Goal: Transaction & Acquisition: Purchase product/service

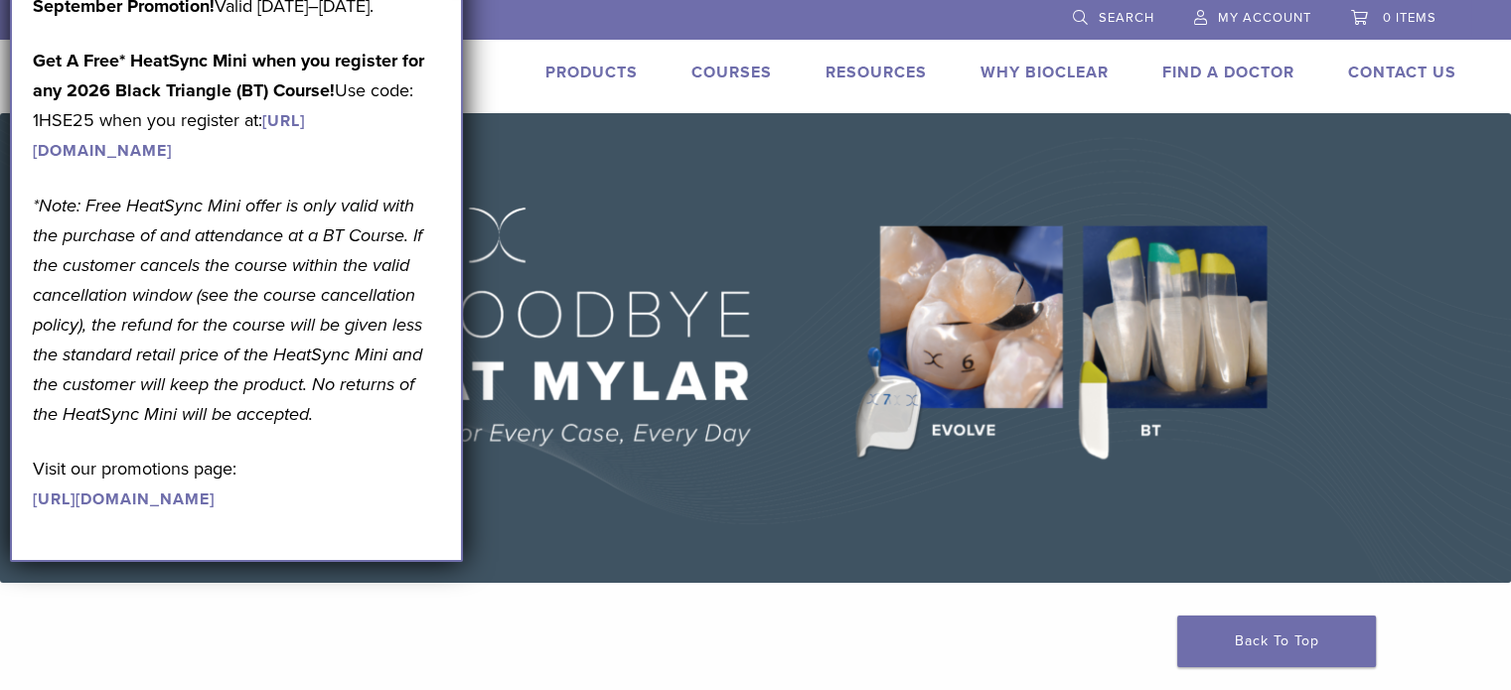
click at [620, 73] on link "Products" at bounding box center [591, 73] width 92 height 20
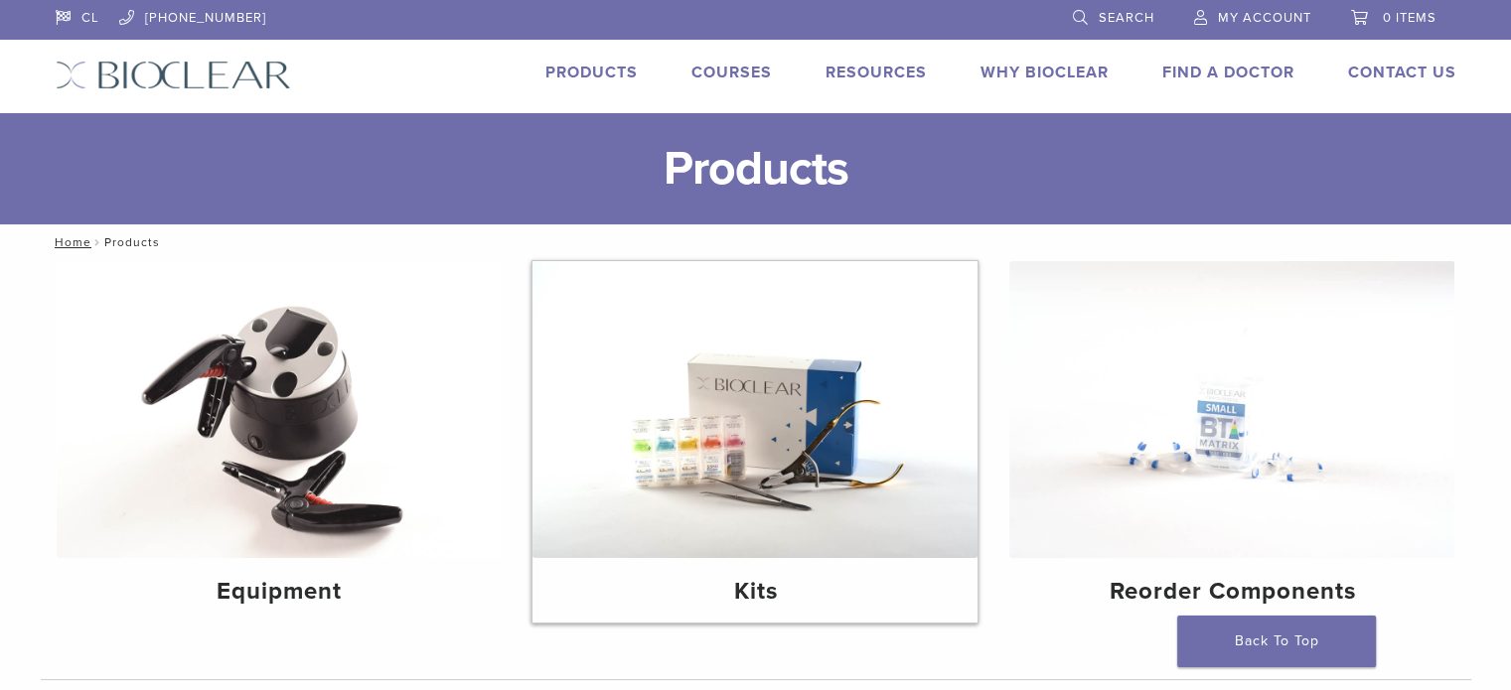
click at [705, 376] on img at bounding box center [755, 409] width 445 height 297
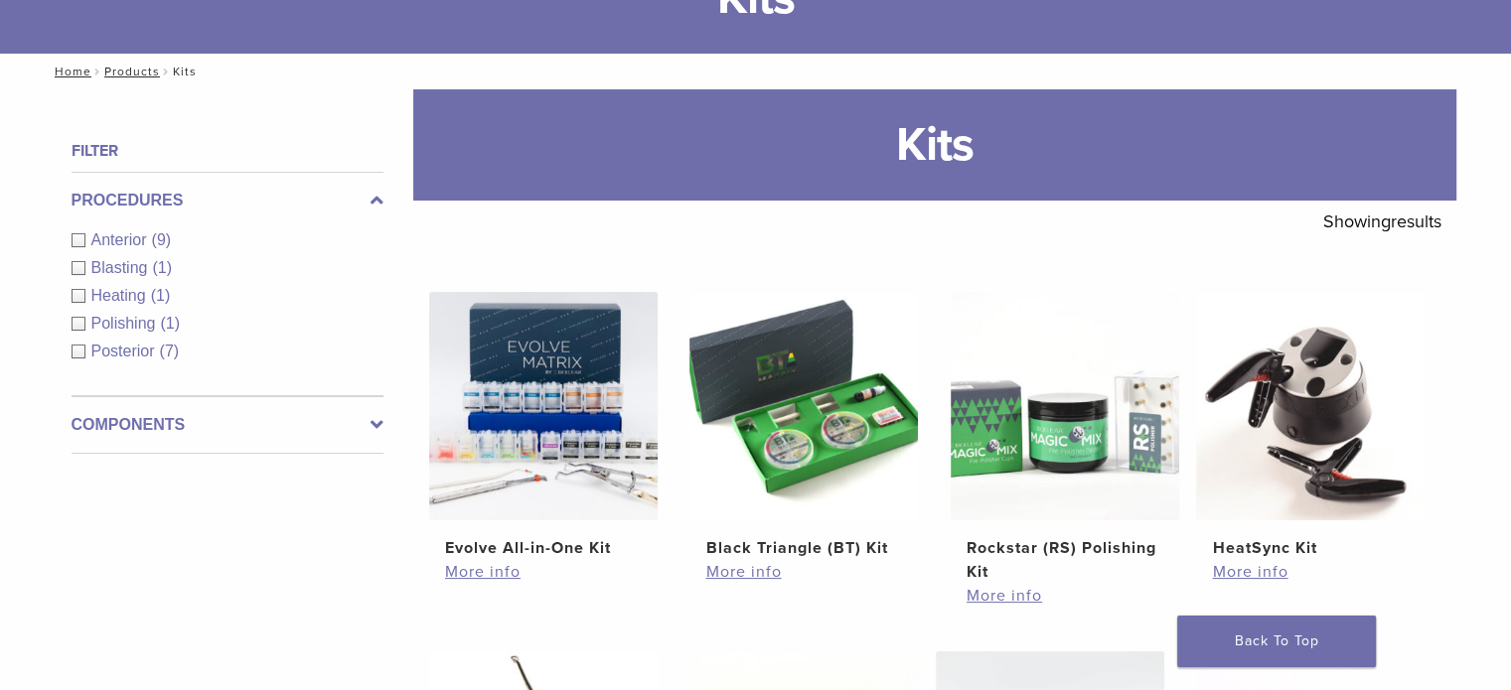
scroll to position [173, 0]
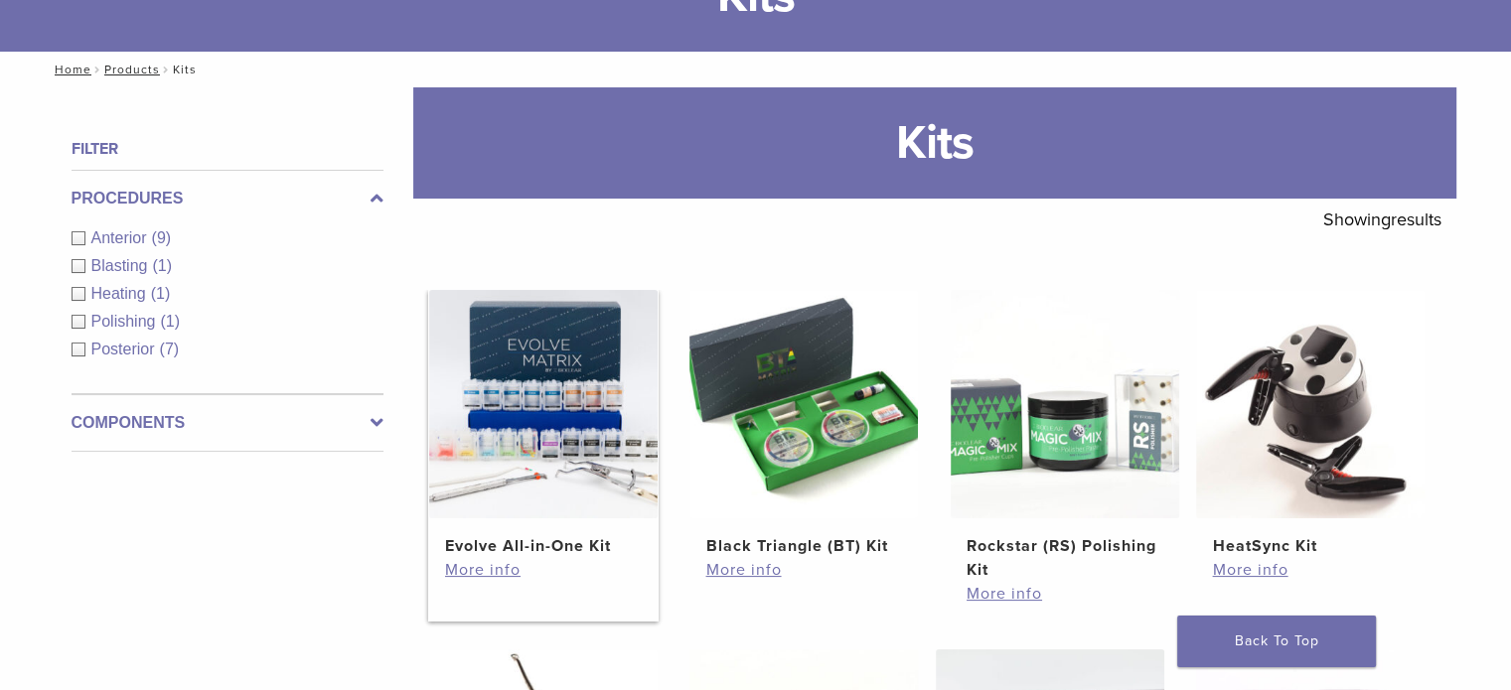
click at [626, 440] on img at bounding box center [543, 404] width 229 height 229
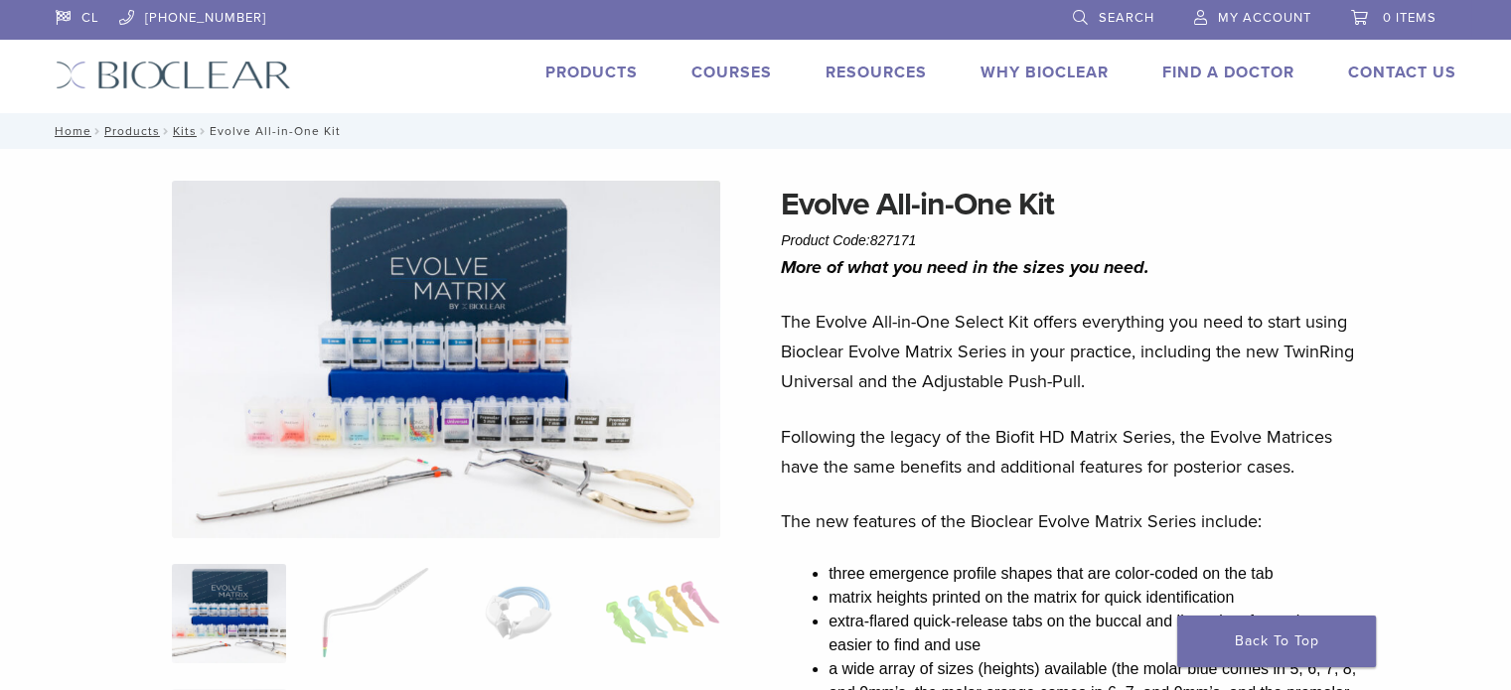
click at [613, 77] on link "Products" at bounding box center [591, 73] width 92 height 20
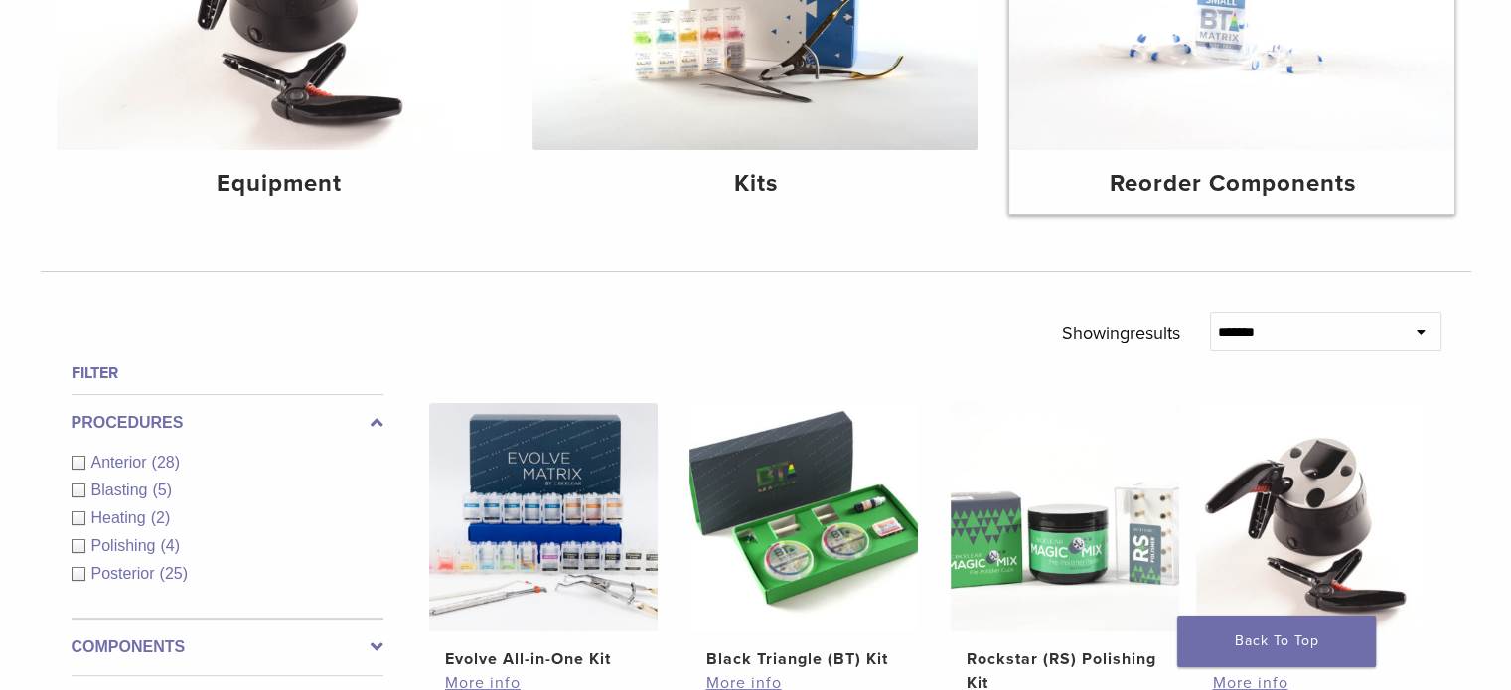
scroll to position [409, 0]
click at [1195, 157] on div "Reorder Components" at bounding box center [1231, 181] width 445 height 65
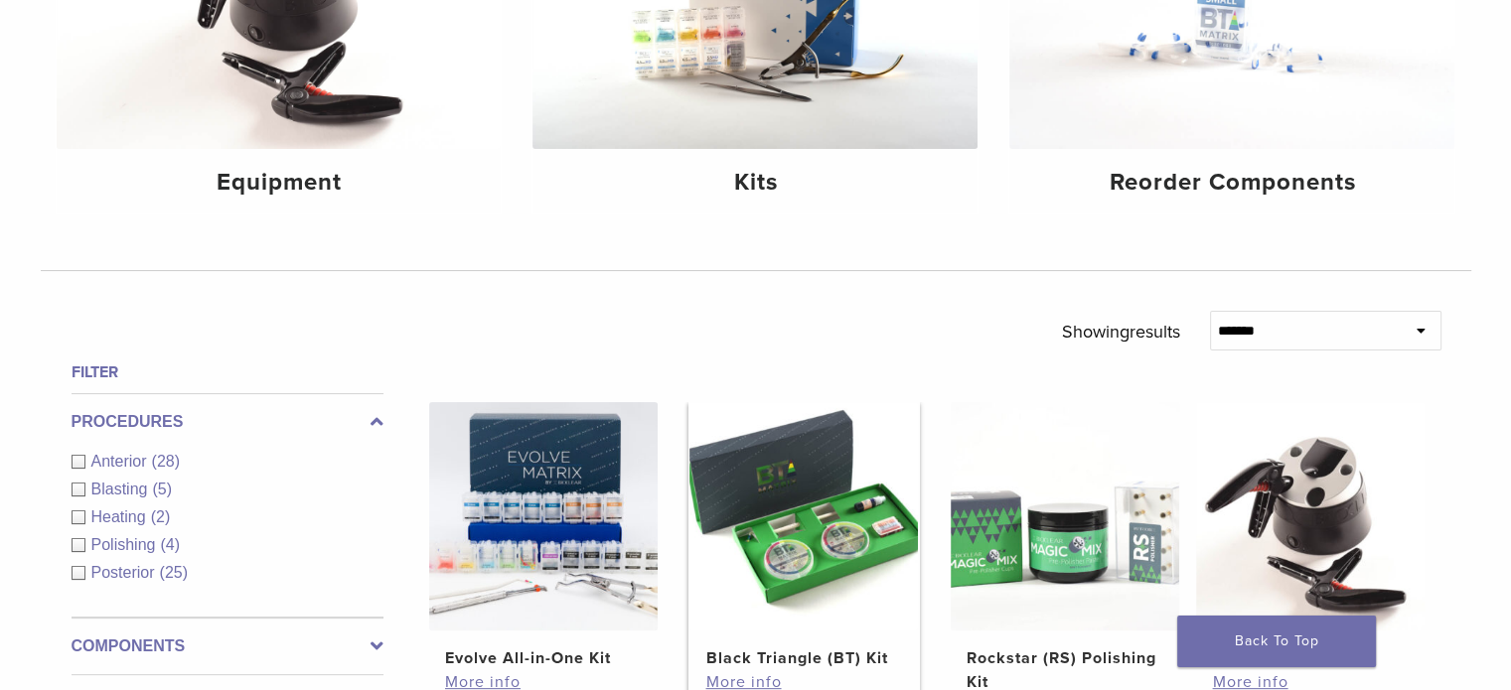
click at [769, 492] on img at bounding box center [803, 516] width 229 height 229
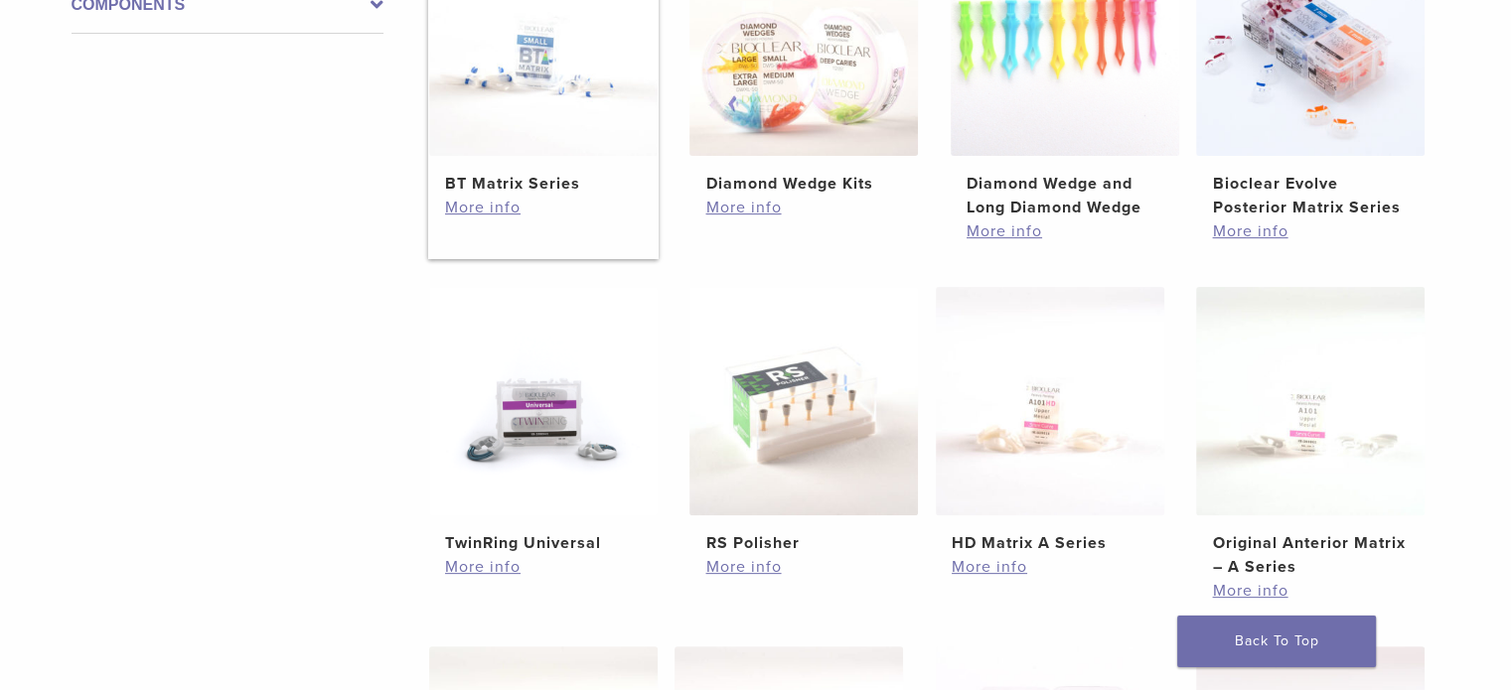
scroll to position [536, 0]
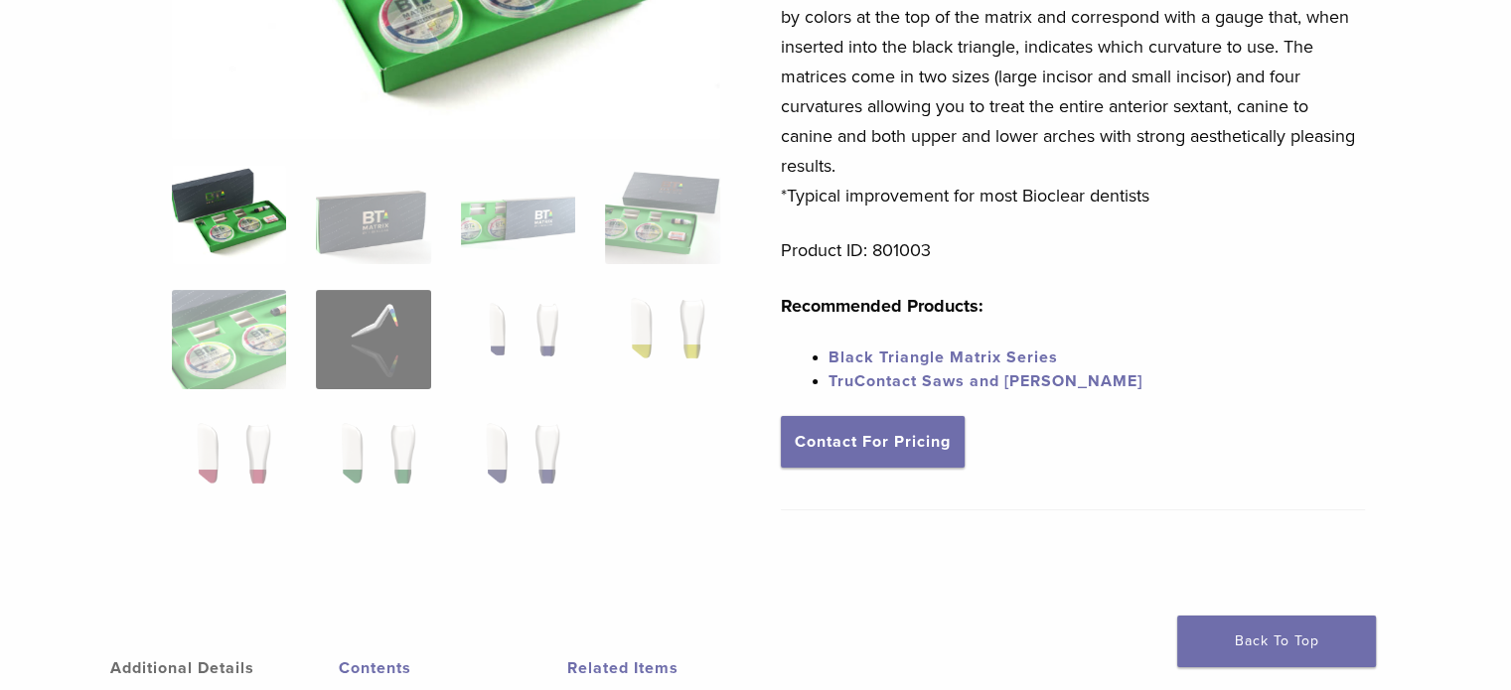
scroll to position [431, 0]
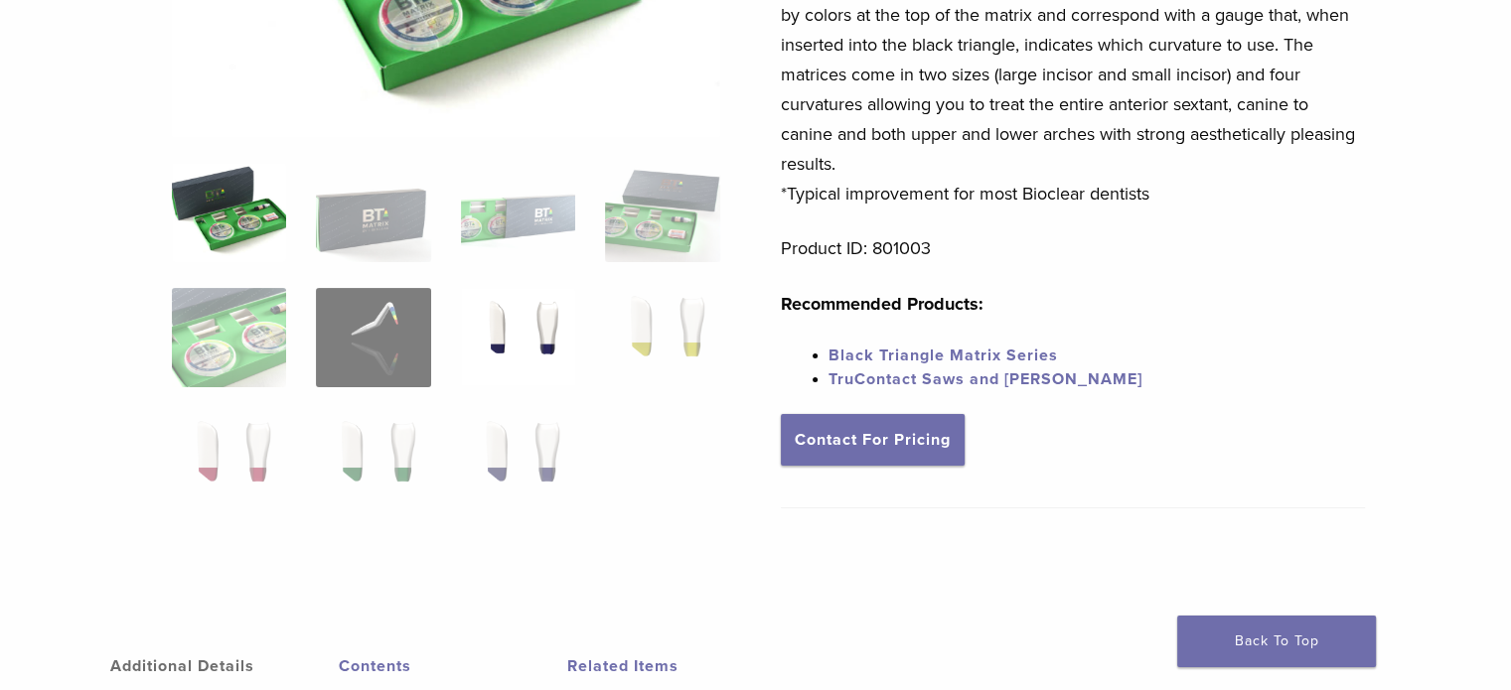
click at [489, 312] on img at bounding box center [518, 337] width 114 height 99
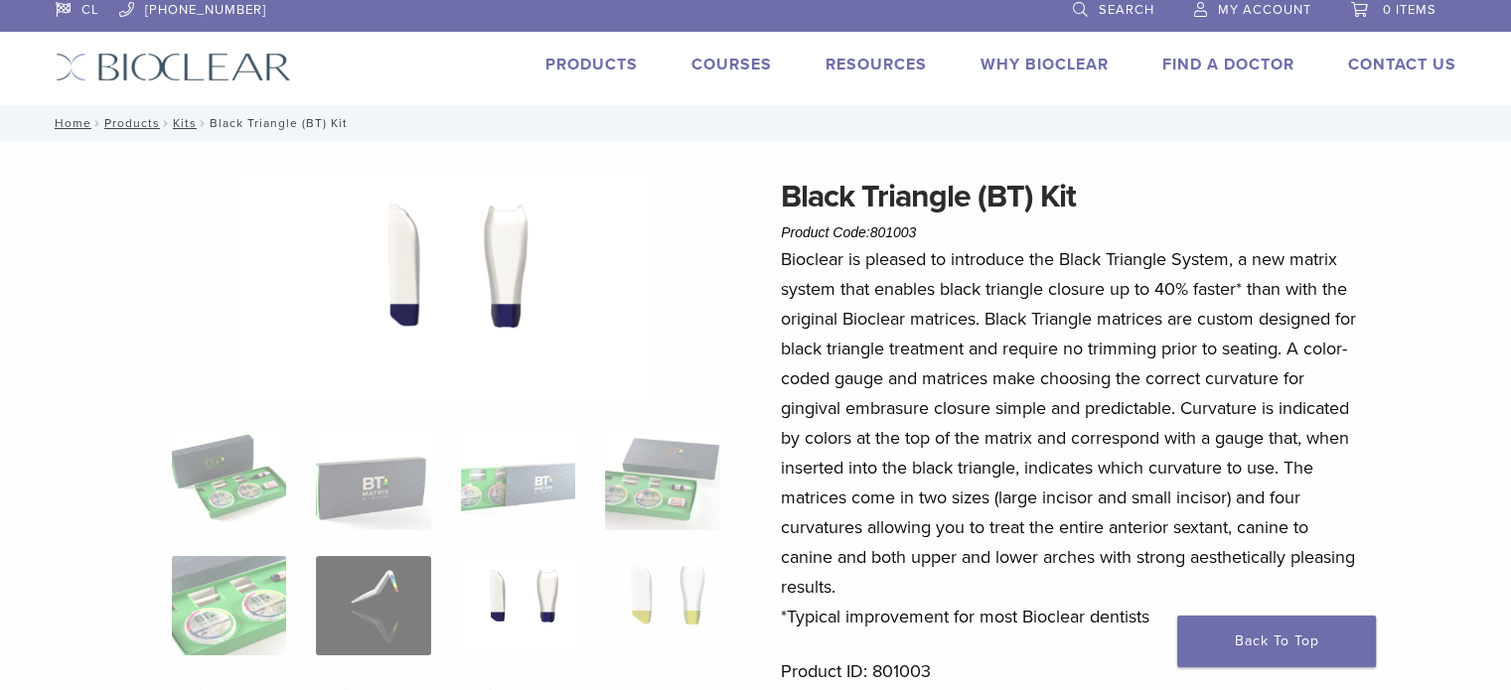
scroll to position [5, 0]
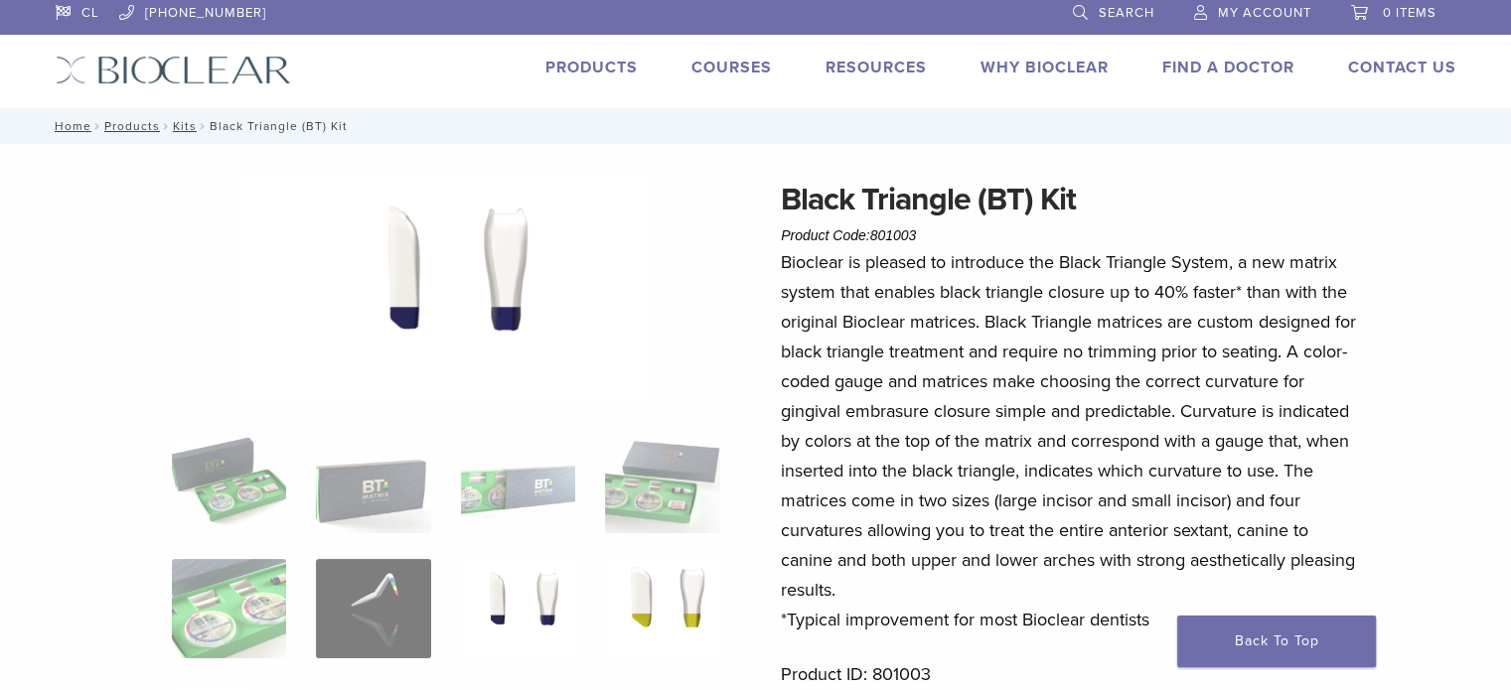
click at [648, 607] on img at bounding box center [662, 608] width 114 height 99
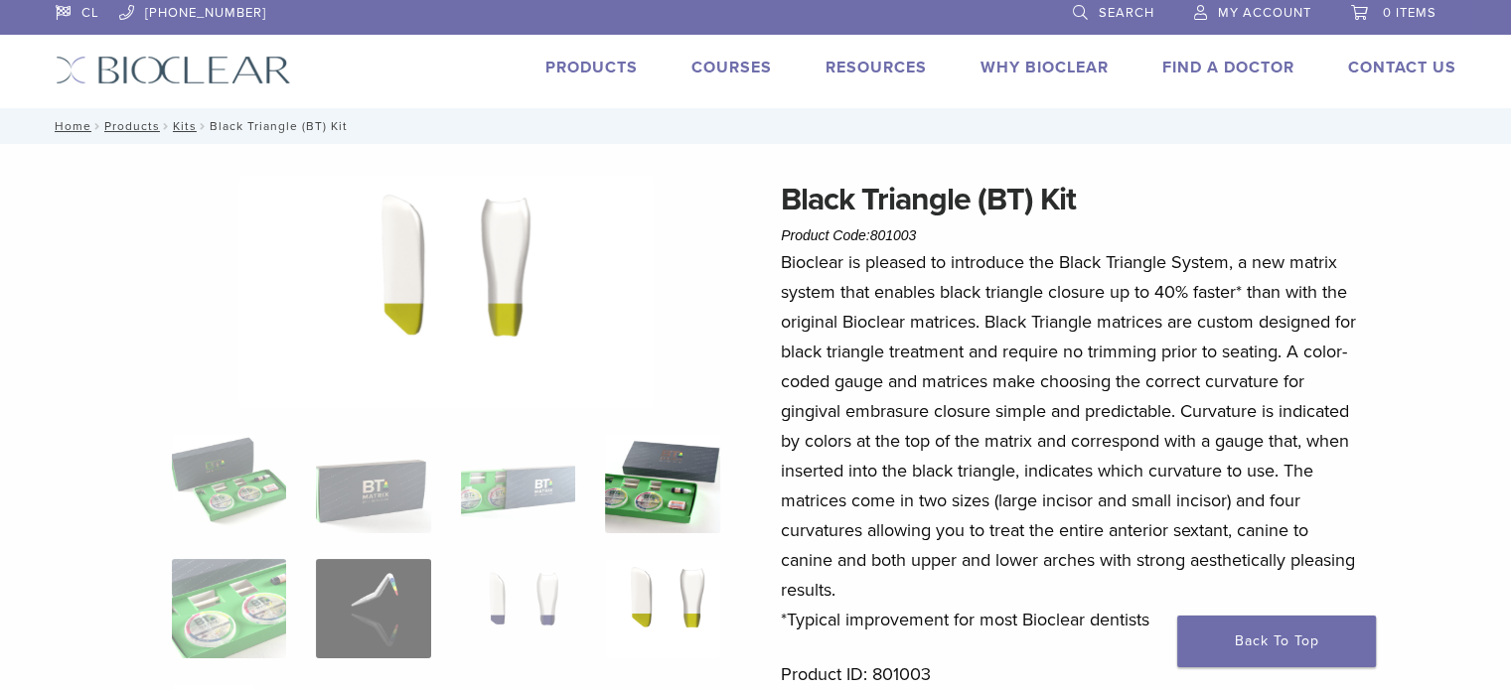
click at [680, 496] on img at bounding box center [662, 483] width 114 height 99
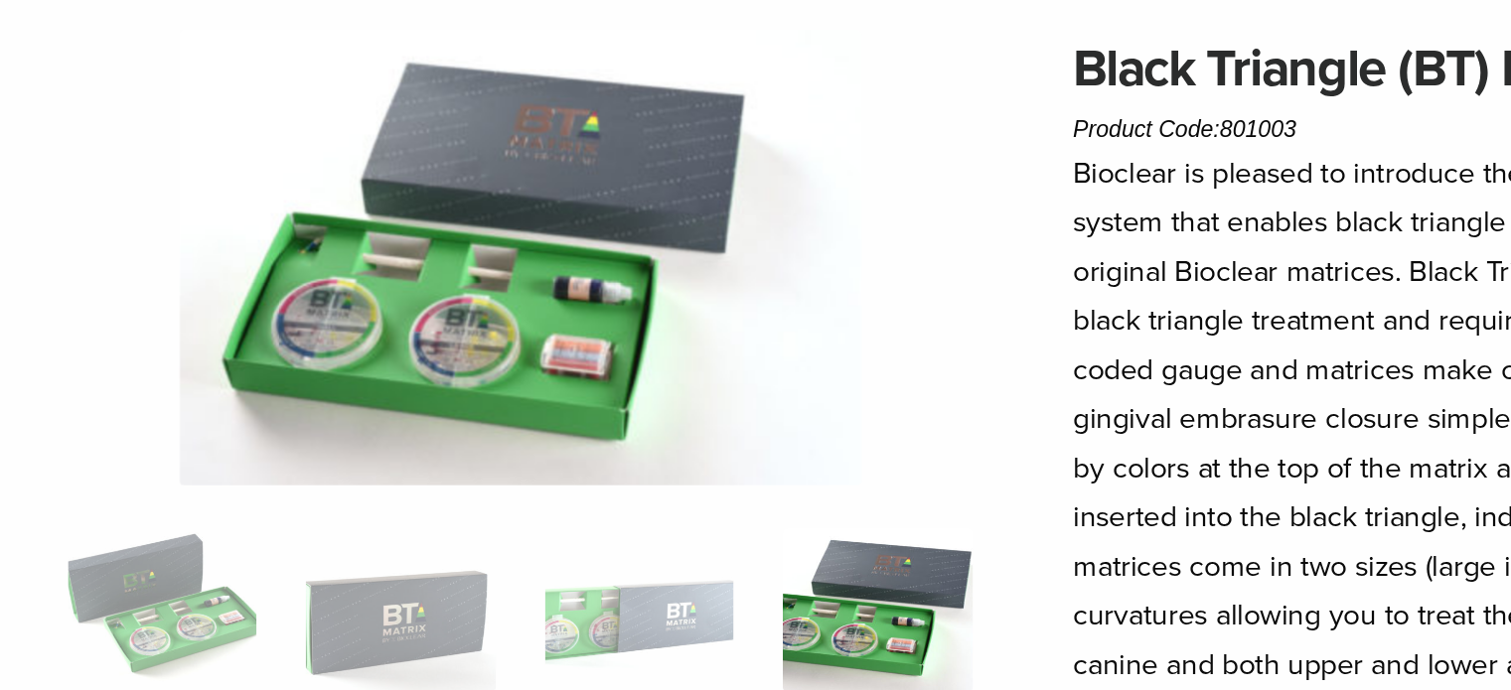
scroll to position [43, 0]
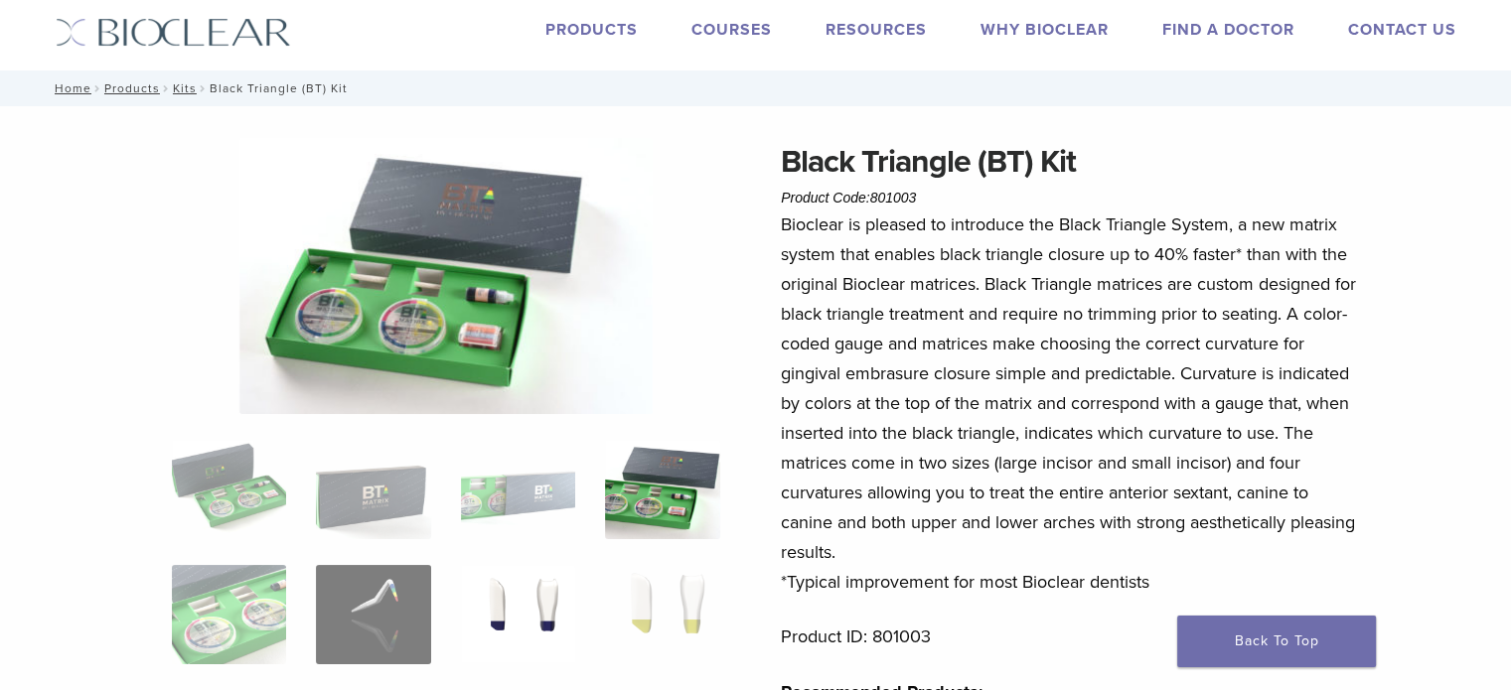
click at [465, 597] on img at bounding box center [518, 614] width 114 height 99
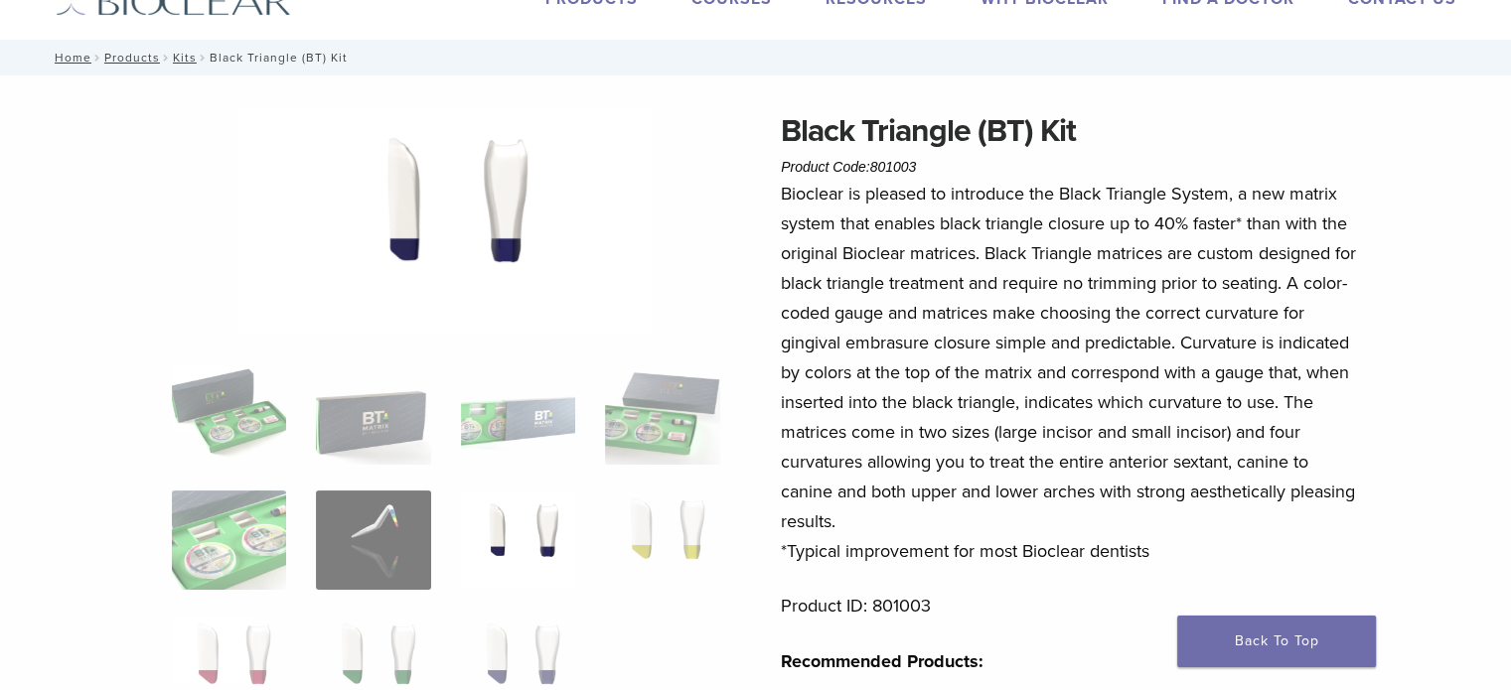
scroll to position [76, 0]
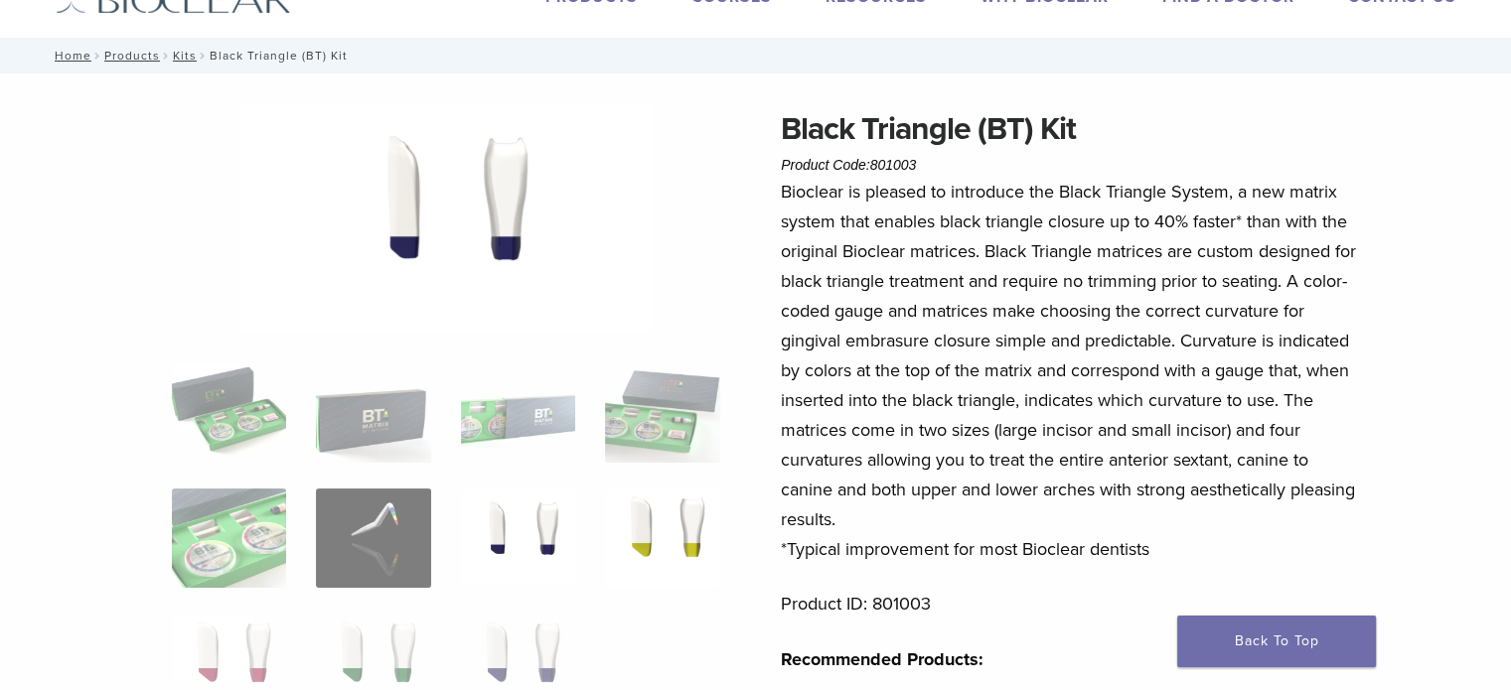
click at [663, 538] on img at bounding box center [662, 538] width 114 height 99
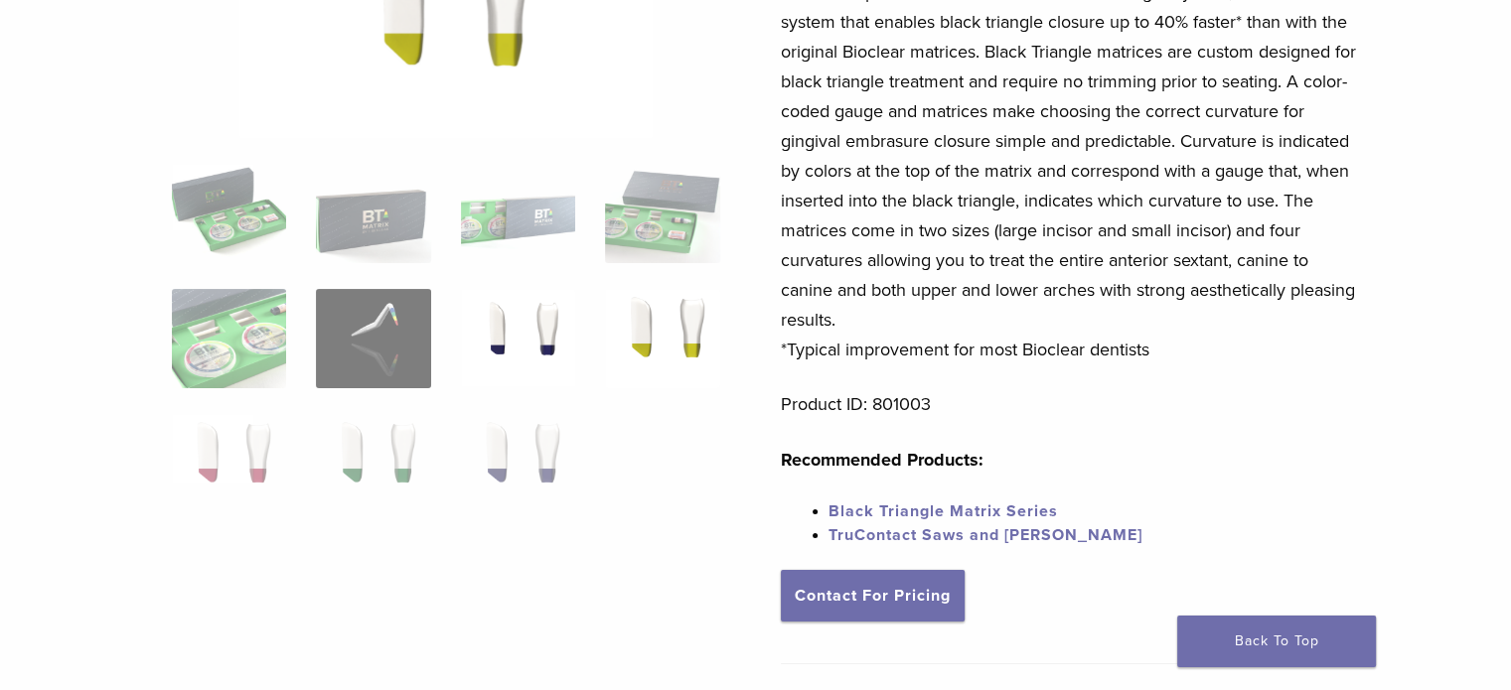
scroll to position [276, 0]
